Goal: Task Accomplishment & Management: Manage account settings

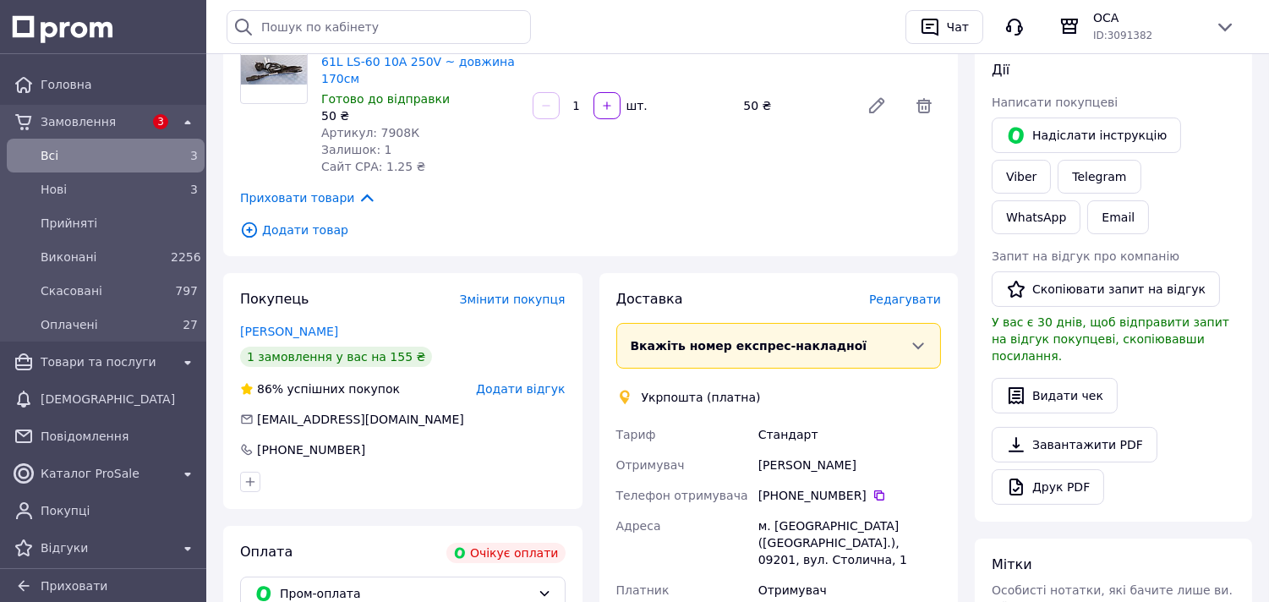
scroll to position [375, 0]
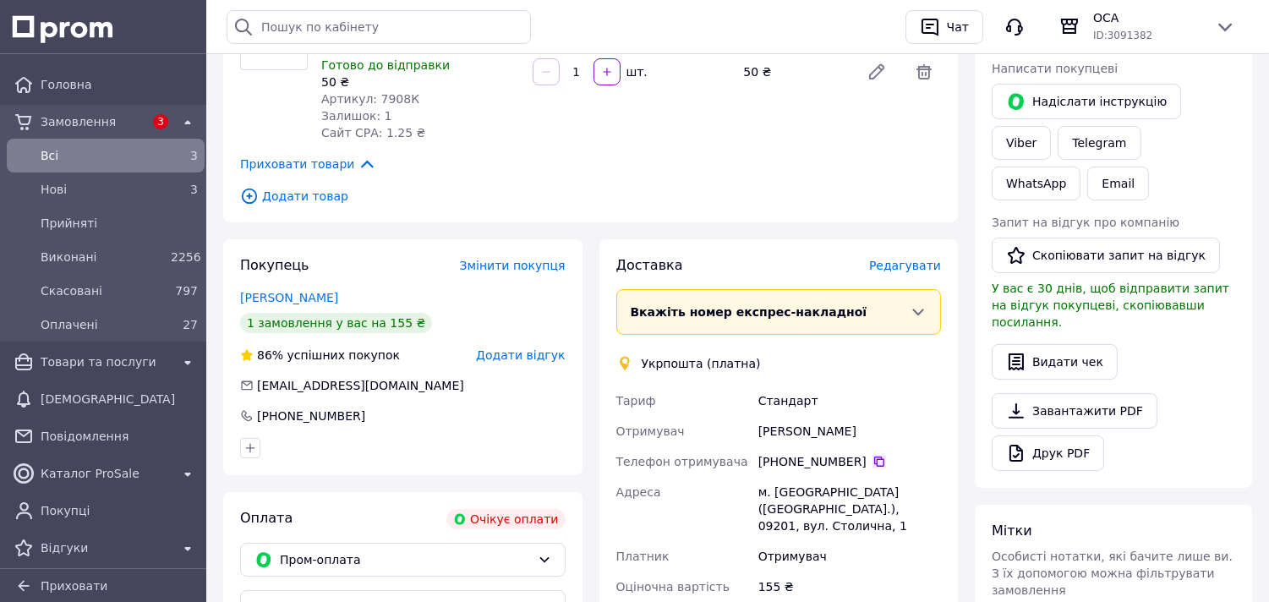
click at [873, 455] on icon at bounding box center [880, 462] width 14 height 14
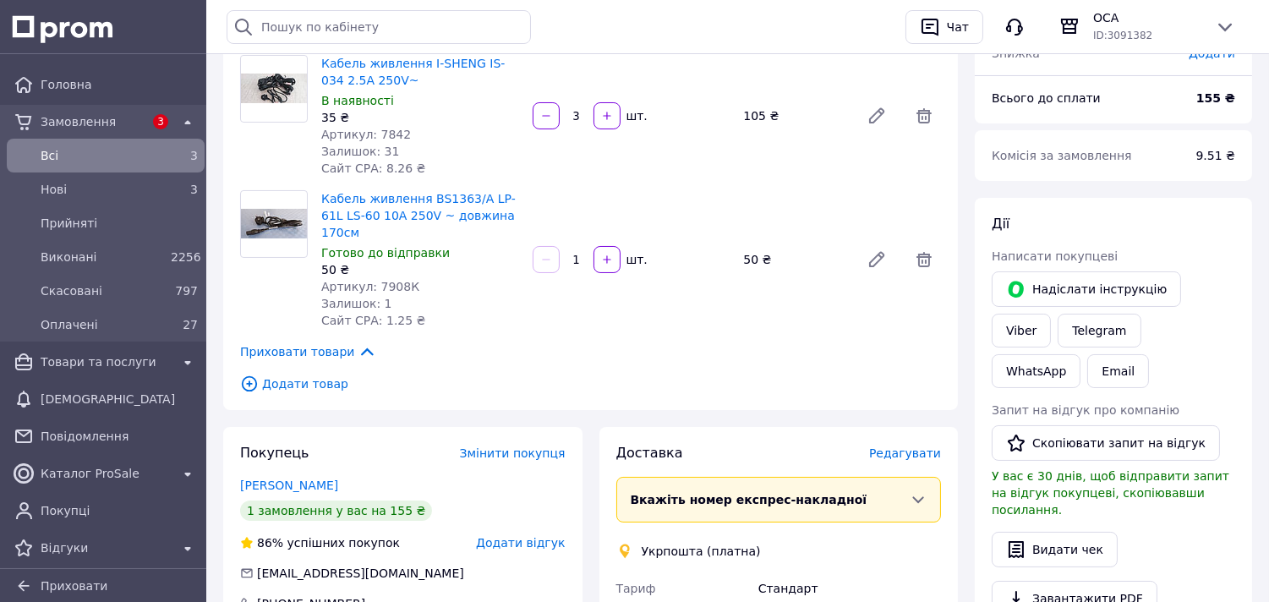
scroll to position [94, 0]
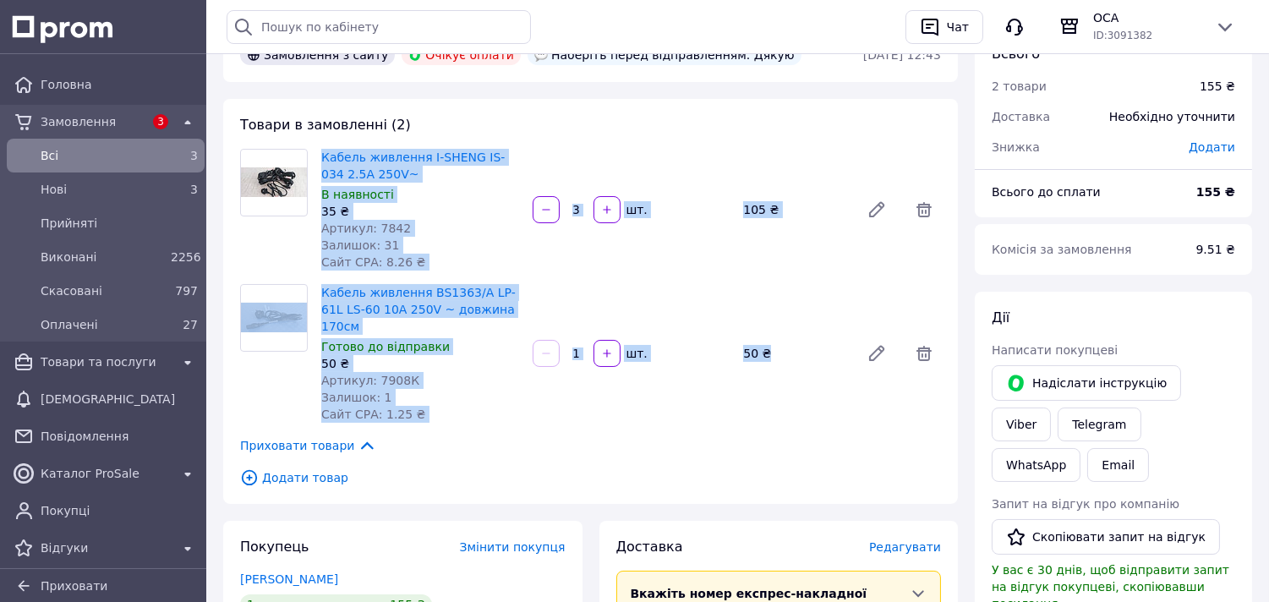
drag, startPoint x: 315, startPoint y: 151, endPoint x: 857, endPoint y: 359, distance: 581.7
click at [857, 359] on div "Товари в замовленні (2) Кабель живлення I-SHENG IS-034 2.5A 250V~ В наявності 3…" at bounding box center [590, 301] width 735 height 405
copy div "Кабель живлення I-SHENG IS-034 2.5A 250V~ В наявності 35 ₴ Артикул: 7842 Залишо…"
click at [55, 150] on span "Всi" at bounding box center [102, 155] width 123 height 17
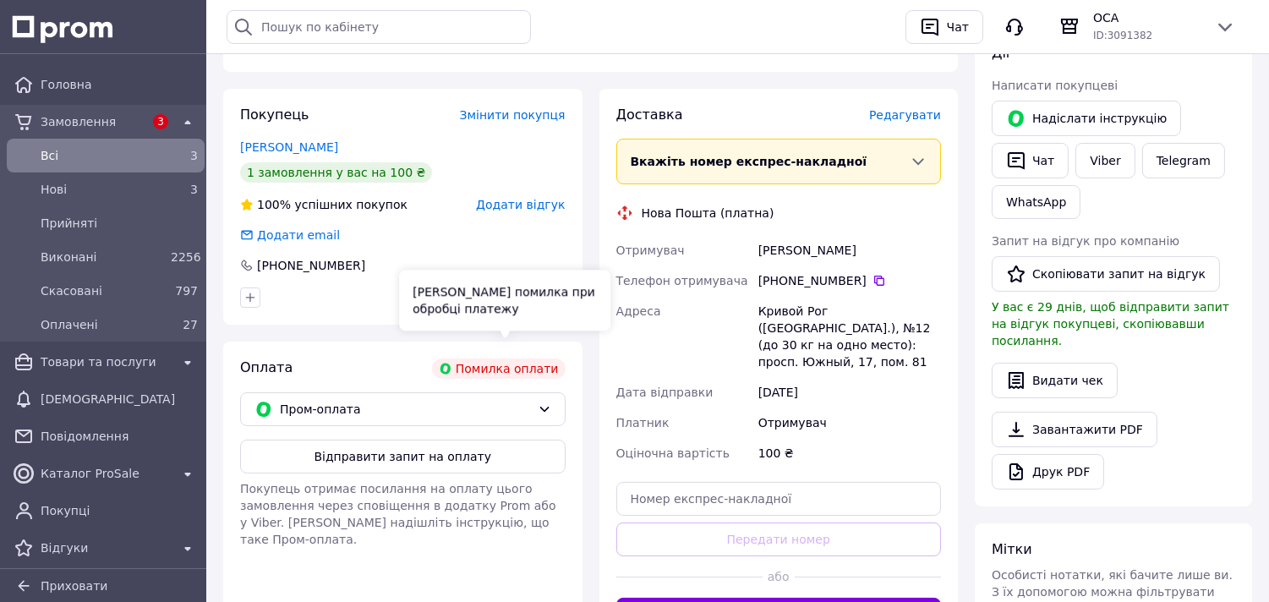
scroll to position [375, 0]
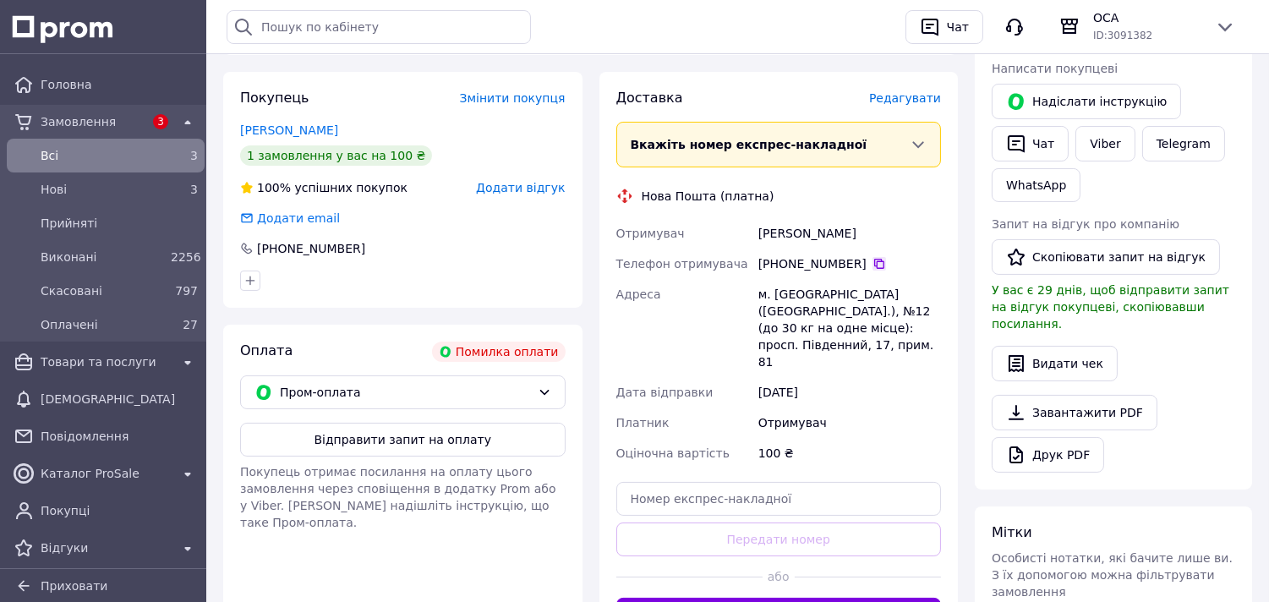
click at [873, 257] on icon at bounding box center [880, 264] width 14 height 14
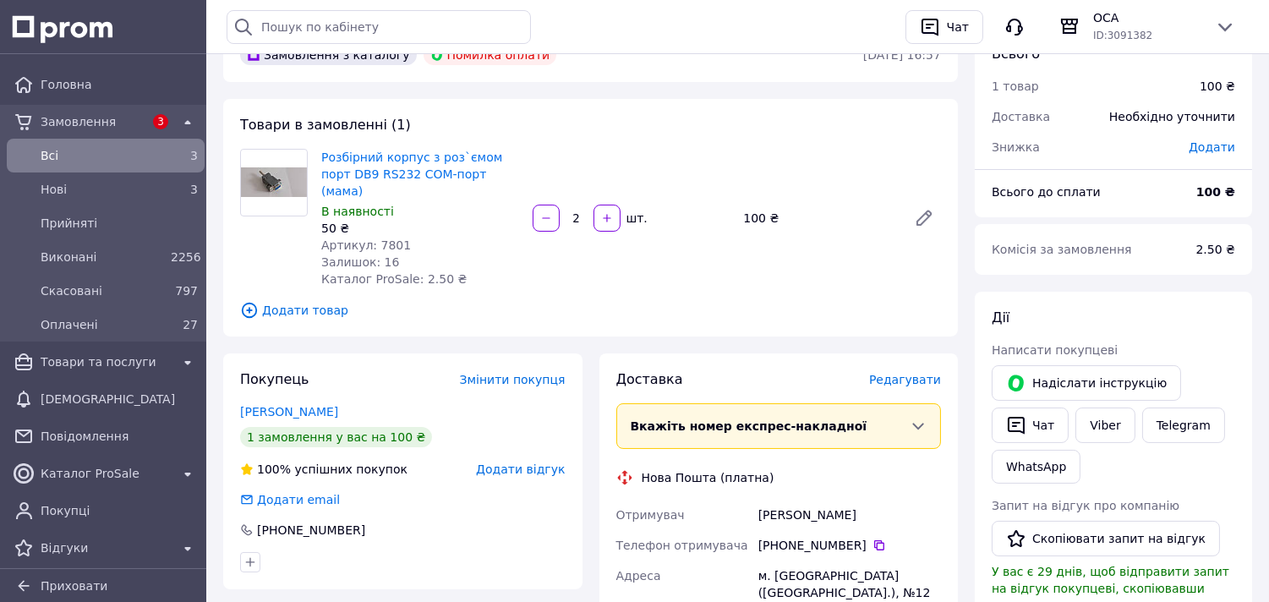
scroll to position [0, 0]
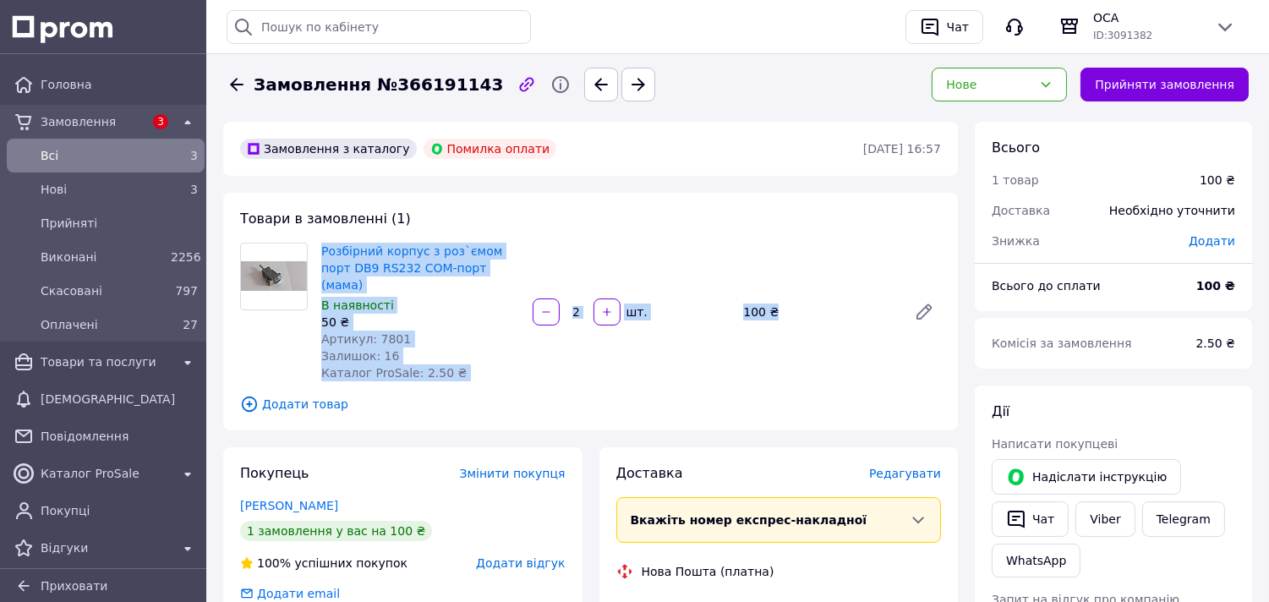
drag, startPoint x: 315, startPoint y: 246, endPoint x: 783, endPoint y: 308, distance: 472.5
click at [783, 308] on div "Розбірний корпус з роз`ємом порт DB9 RS232 COM-порт (мама) В наявності 50 ₴ Арт…" at bounding box center [631, 311] width 633 height 145
copy div "Розбірний корпус з роз`ємом порт DB9 RS232 COM-порт (мама) В наявності 50 ₴ Арт…"
click at [234, 82] on icon at bounding box center [237, 84] width 20 height 20
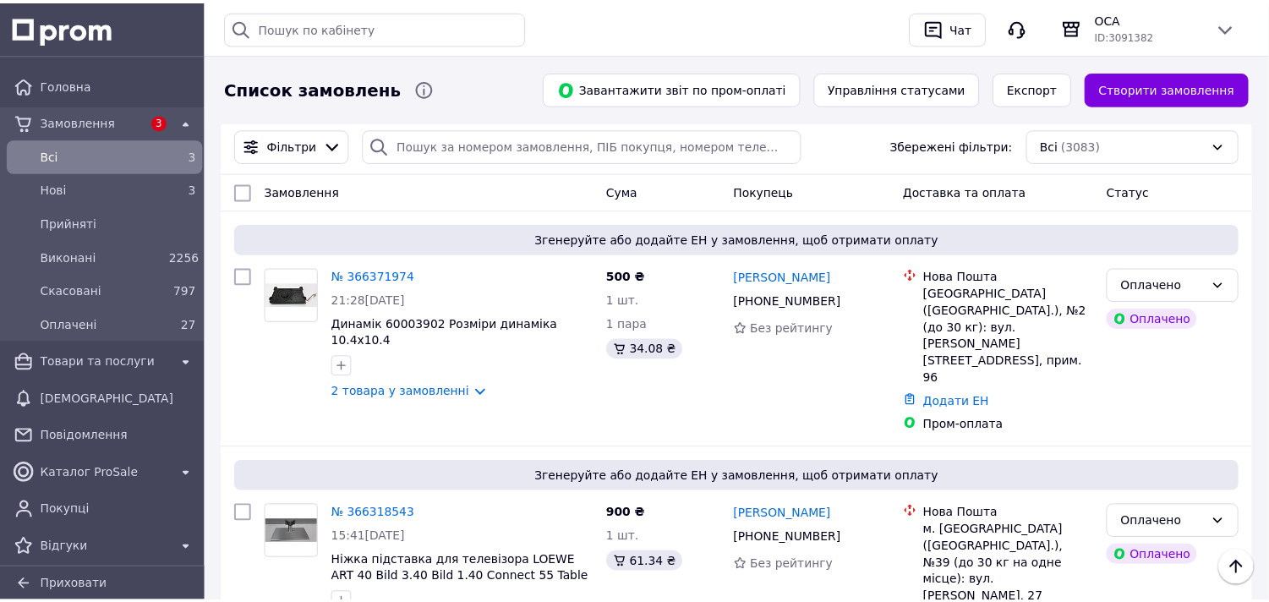
scroll to position [282, 0]
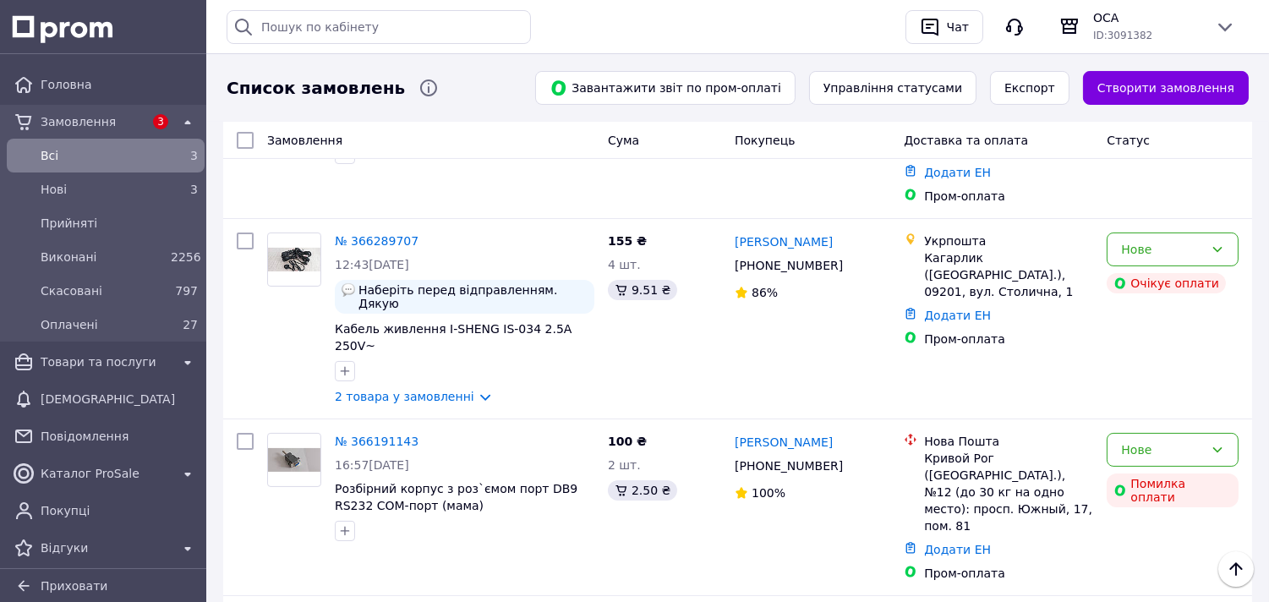
scroll to position [563, 0]
